Goal: Connect with others: Connect with others

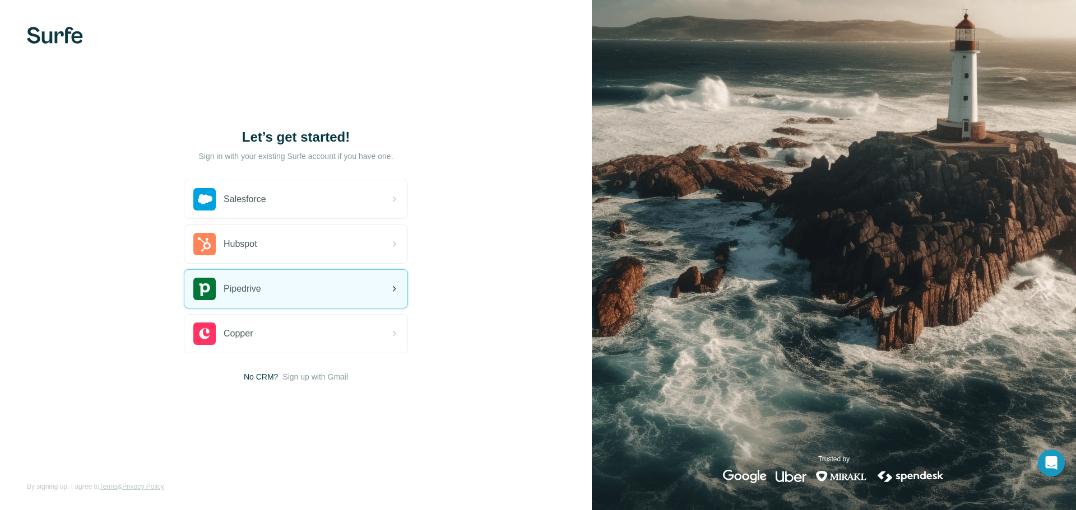
click at [305, 294] on div "Pipedrive" at bounding box center [295, 289] width 223 height 38
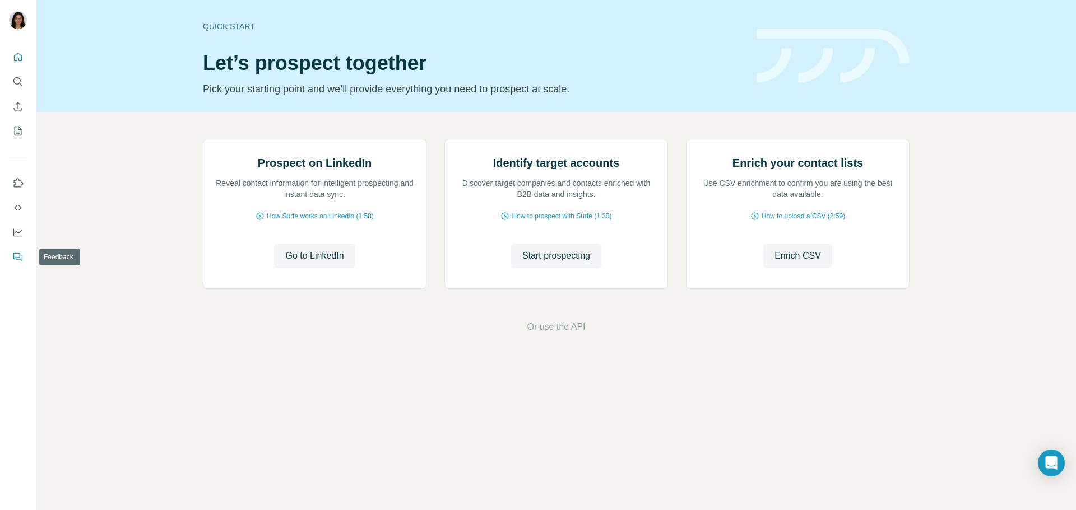
click at [21, 258] on icon "Feedback" at bounding box center [17, 257] width 11 height 11
click at [16, 180] on icon "Use Surfe on LinkedIn" at bounding box center [17, 183] width 11 height 11
